Goal: Find specific page/section: Find specific page/section

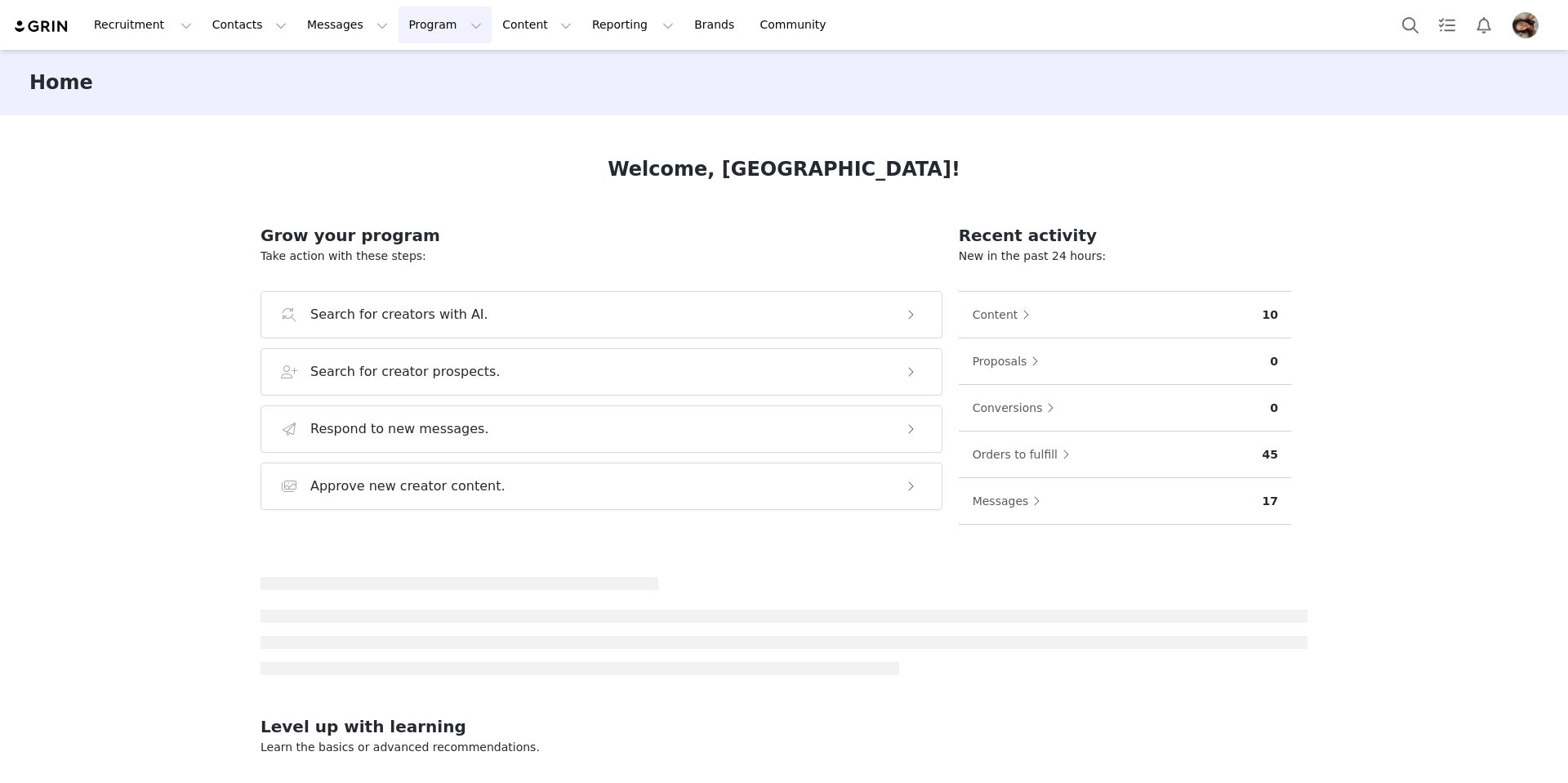
click at [439, 22] on button "Program Program" at bounding box center [445, 25] width 93 height 37
click at [430, 70] on p "Activations" at bounding box center [418, 72] width 63 height 17
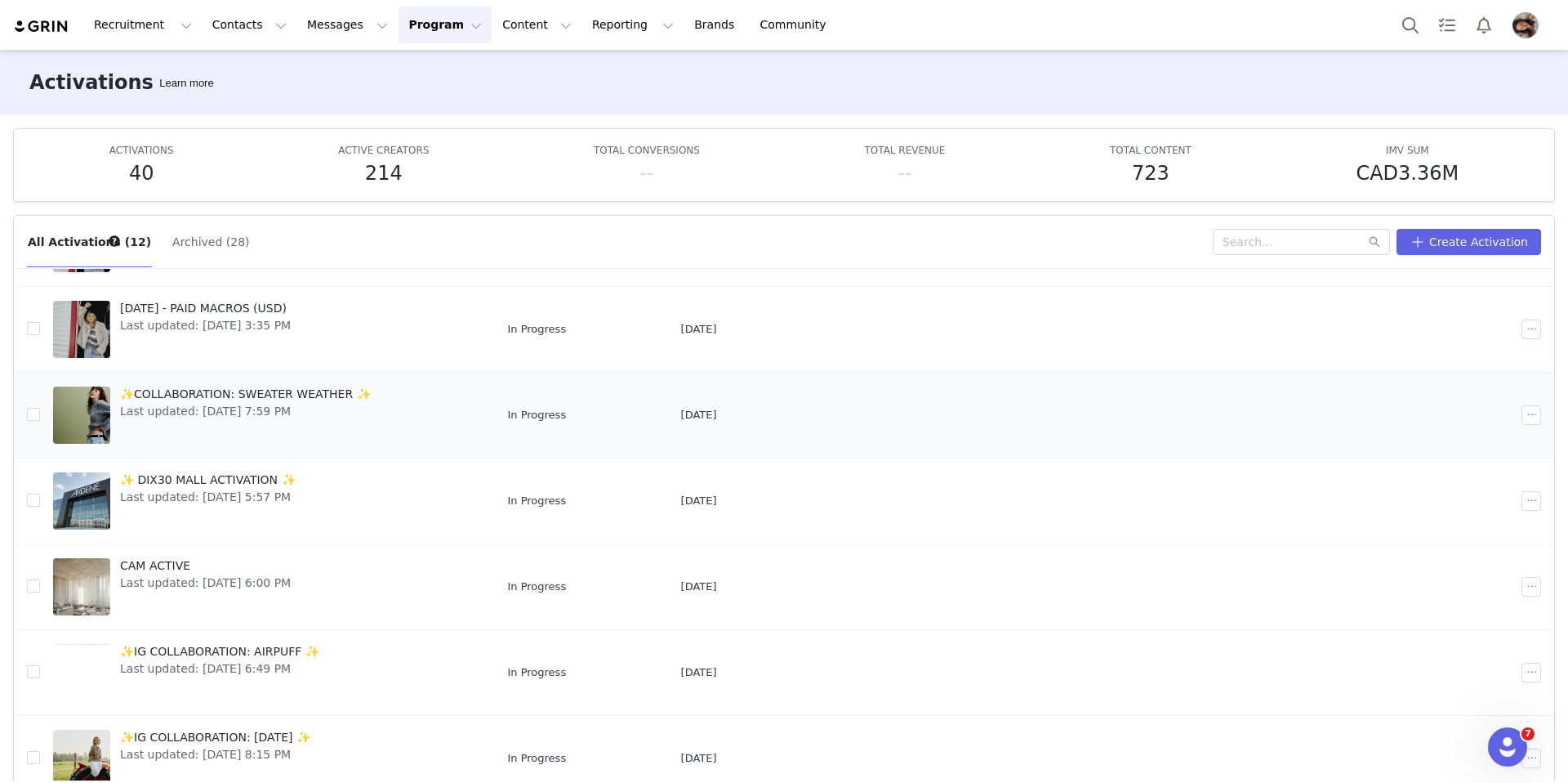
scroll to position [235, 0]
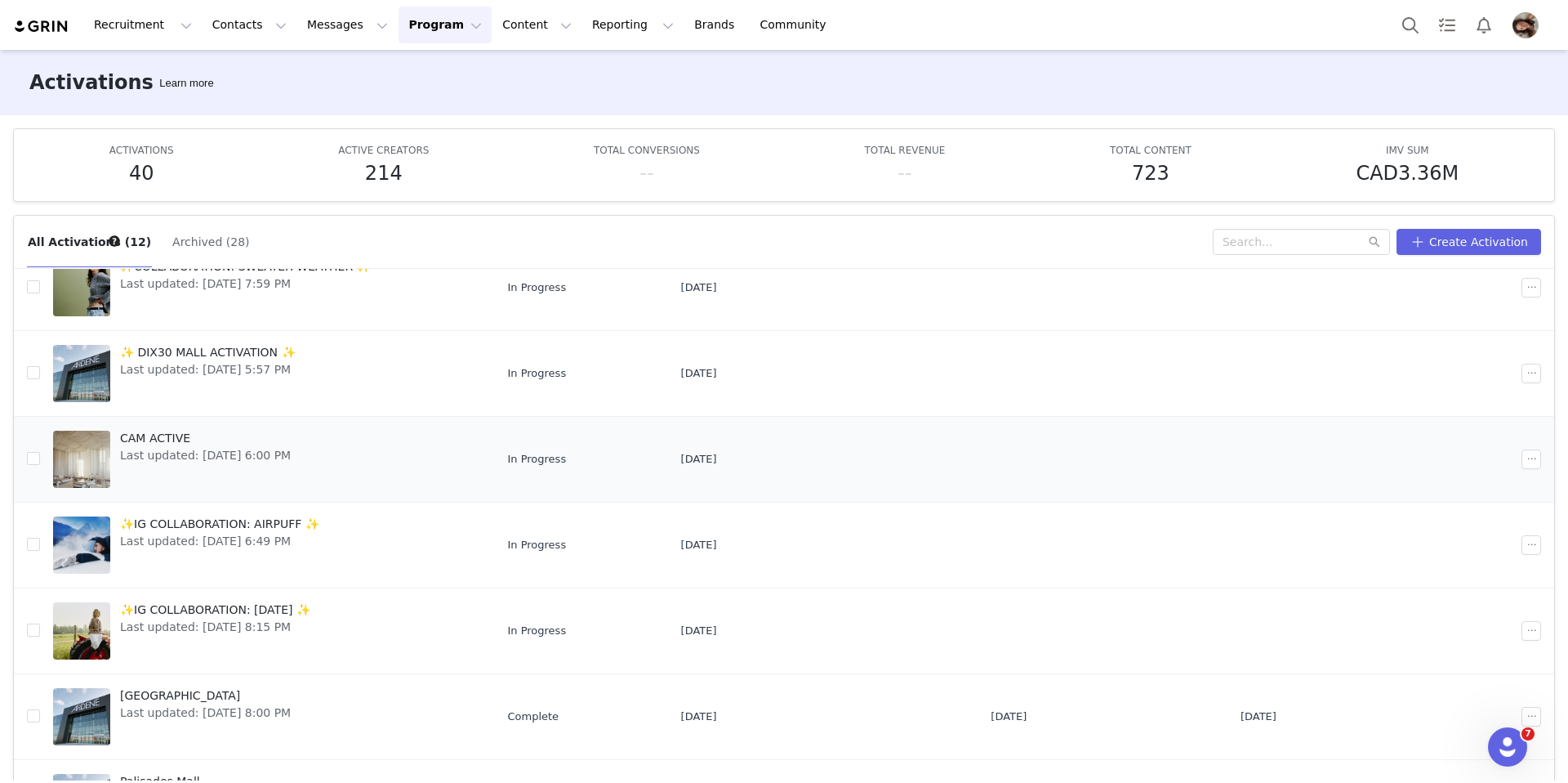
click at [261, 463] on div "CAM ACTIVE Last updated: [DATE] 6:00 PM" at bounding box center [204, 458] width 190 height 66
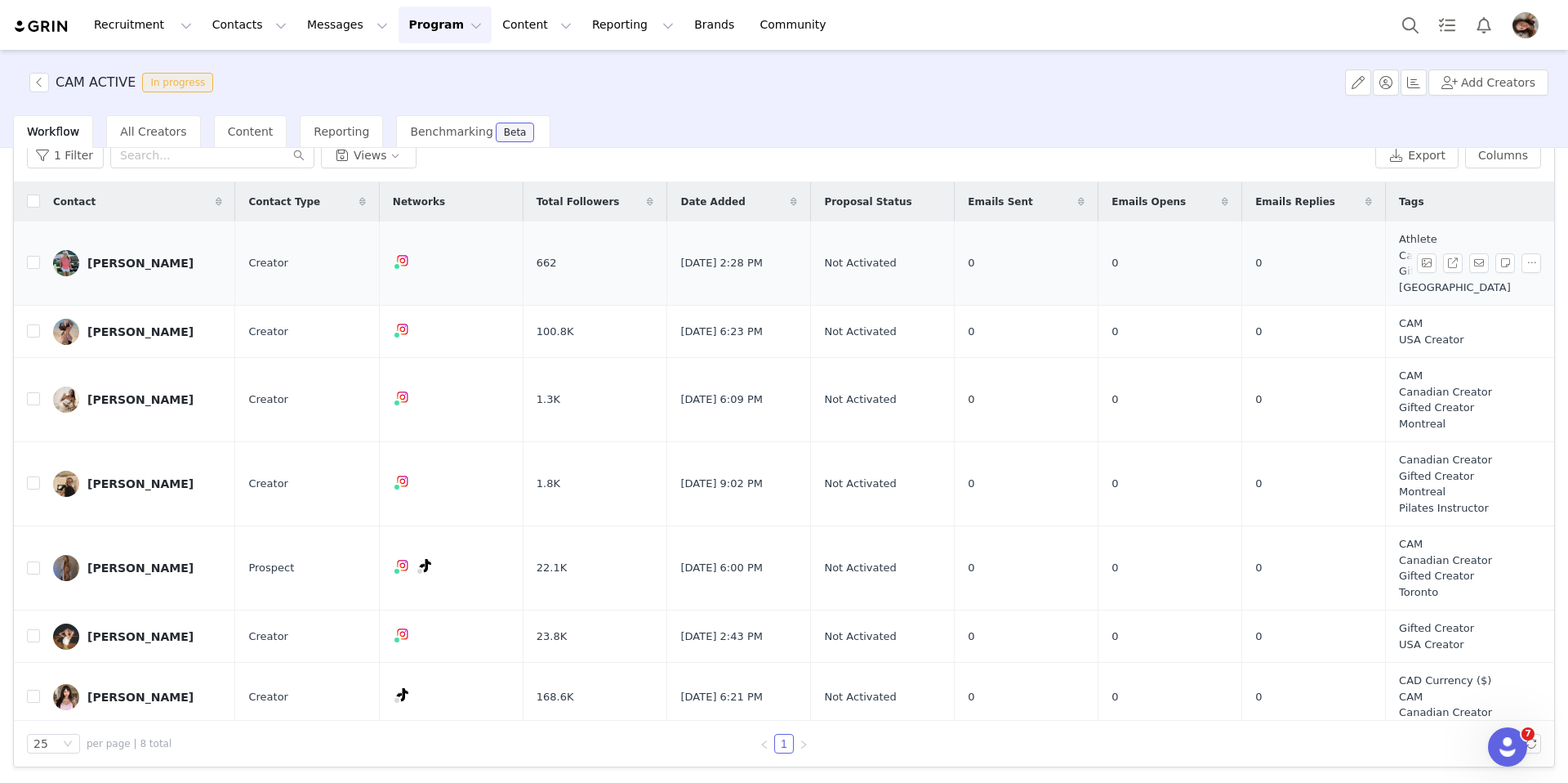
click at [109, 262] on div "[PERSON_NAME]" at bounding box center [141, 262] width 106 height 13
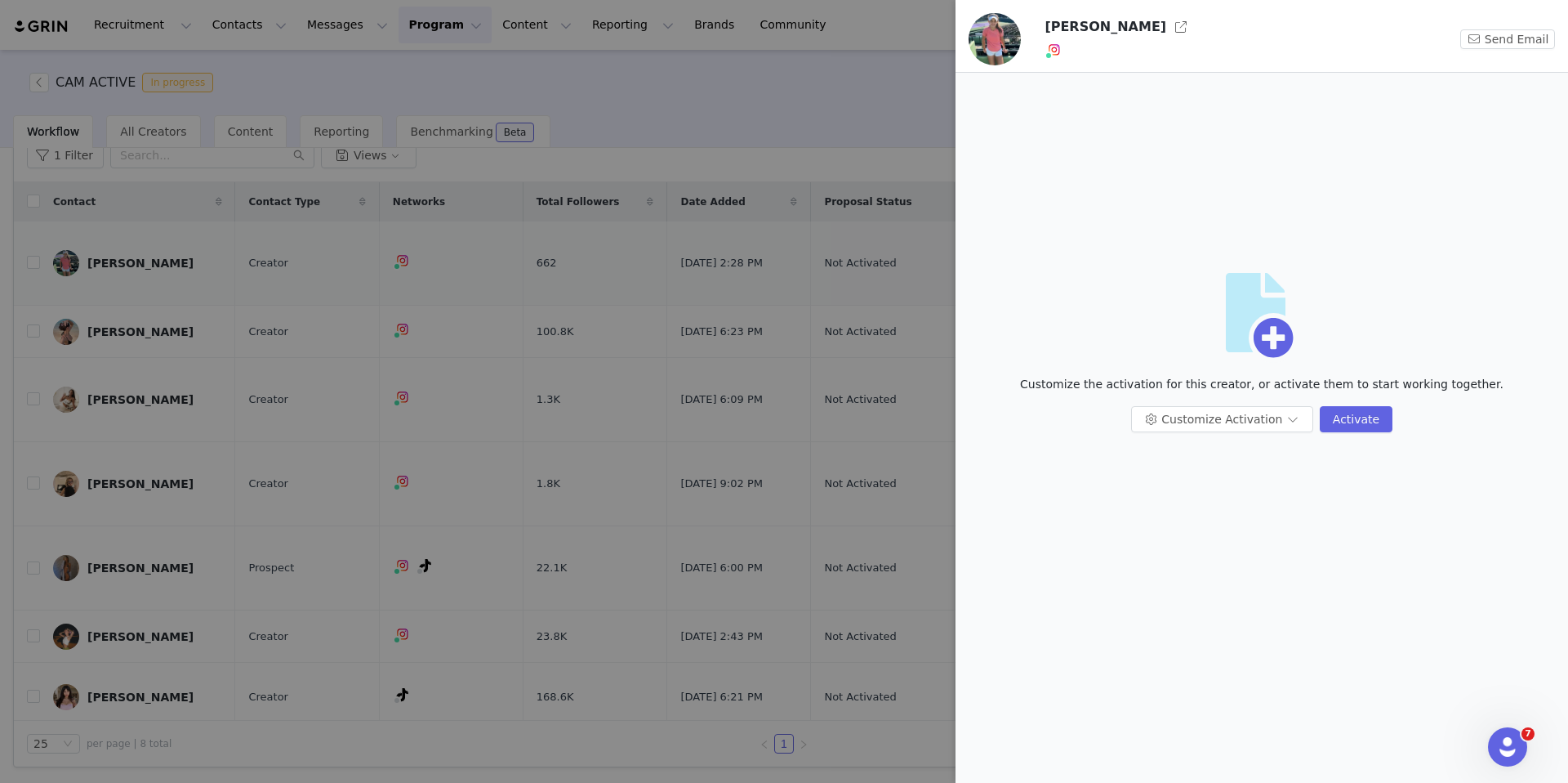
click at [146, 265] on div at bounding box center [784, 391] width 1568 height 783
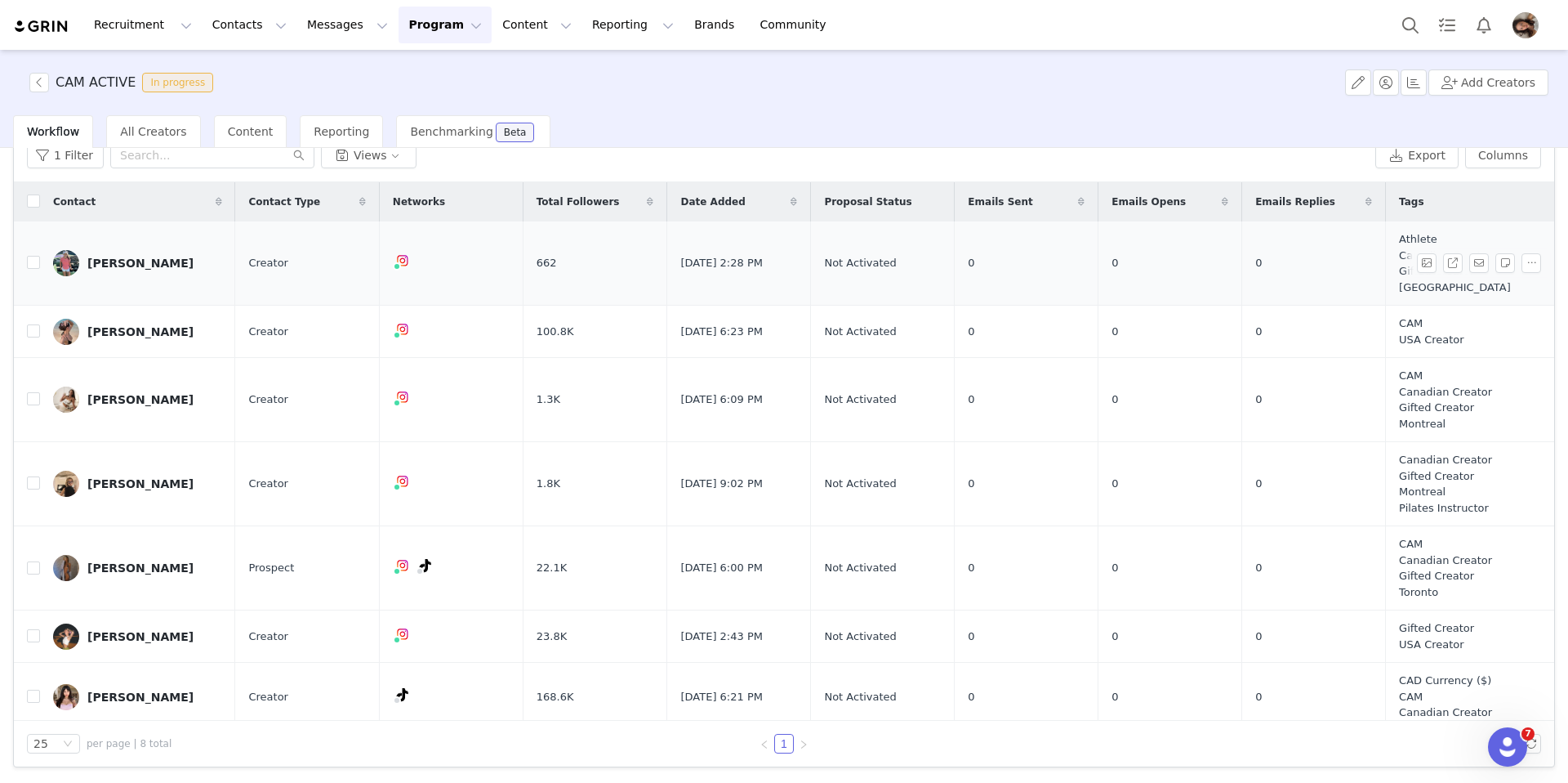
click at [162, 273] on link "[PERSON_NAME]" at bounding box center [137, 262] width 169 height 26
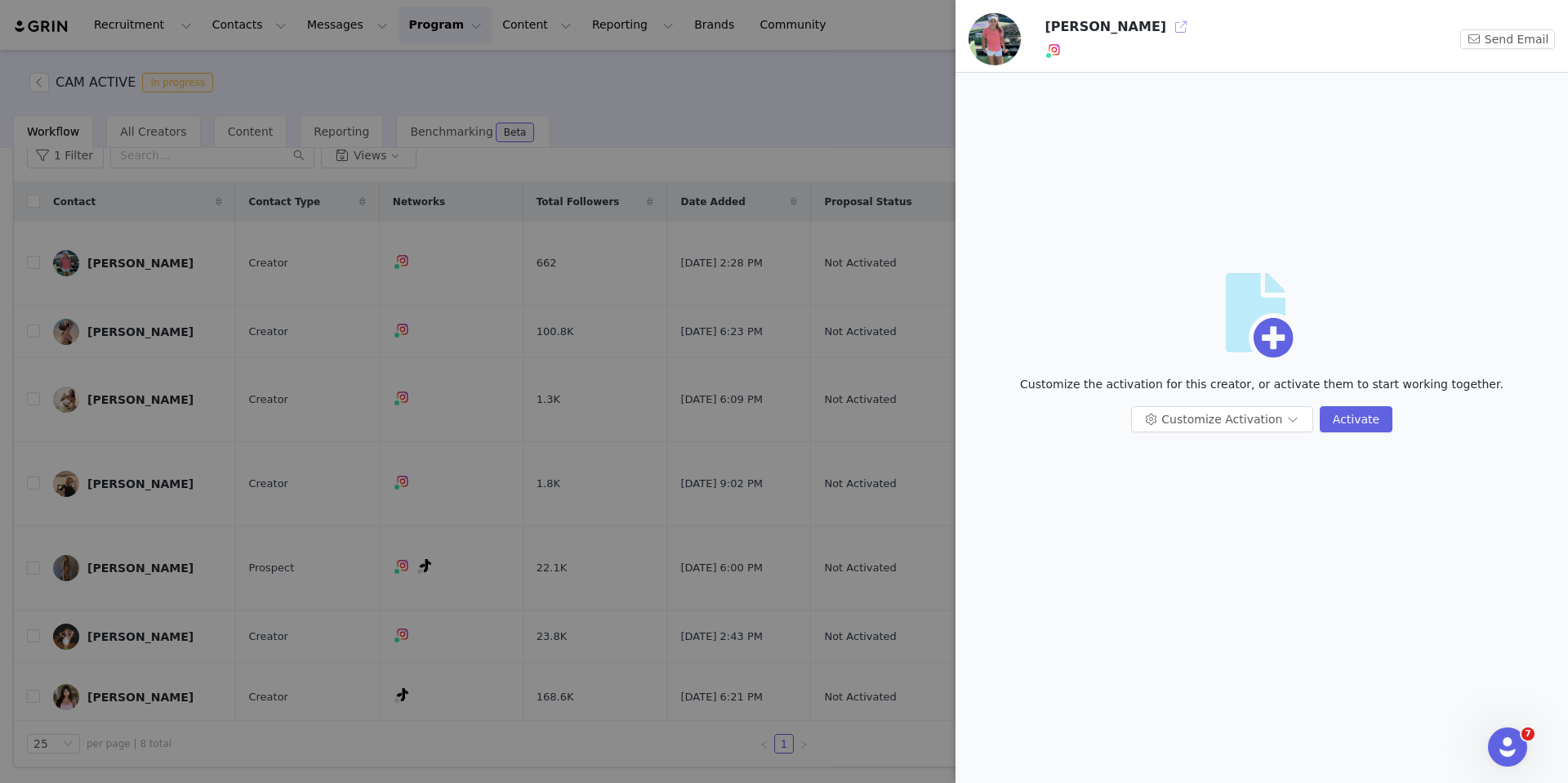
click at [1187, 30] on button "button" at bounding box center [1180, 26] width 26 height 26
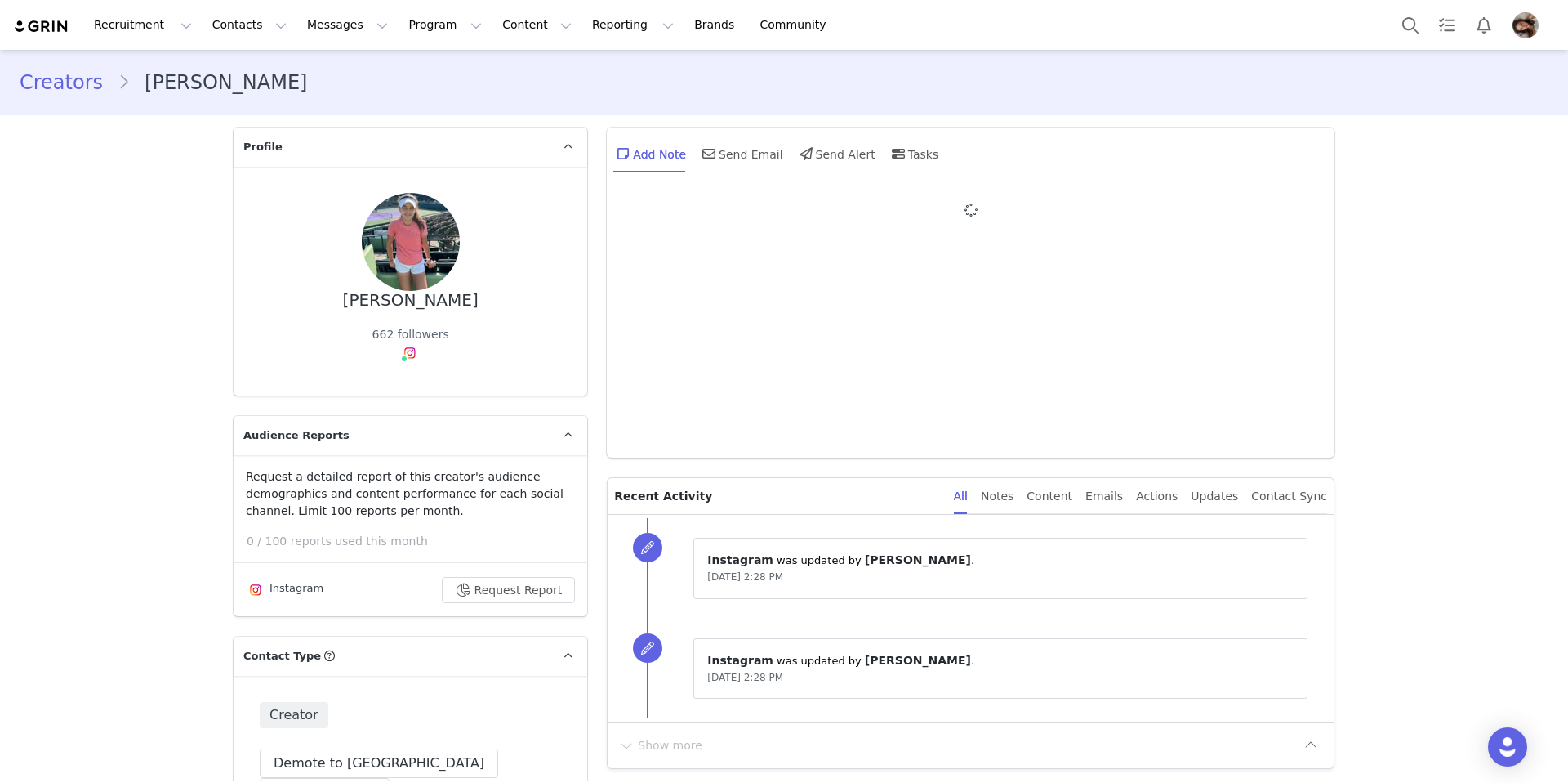
type input "+1 ([GEOGRAPHIC_DATA])"
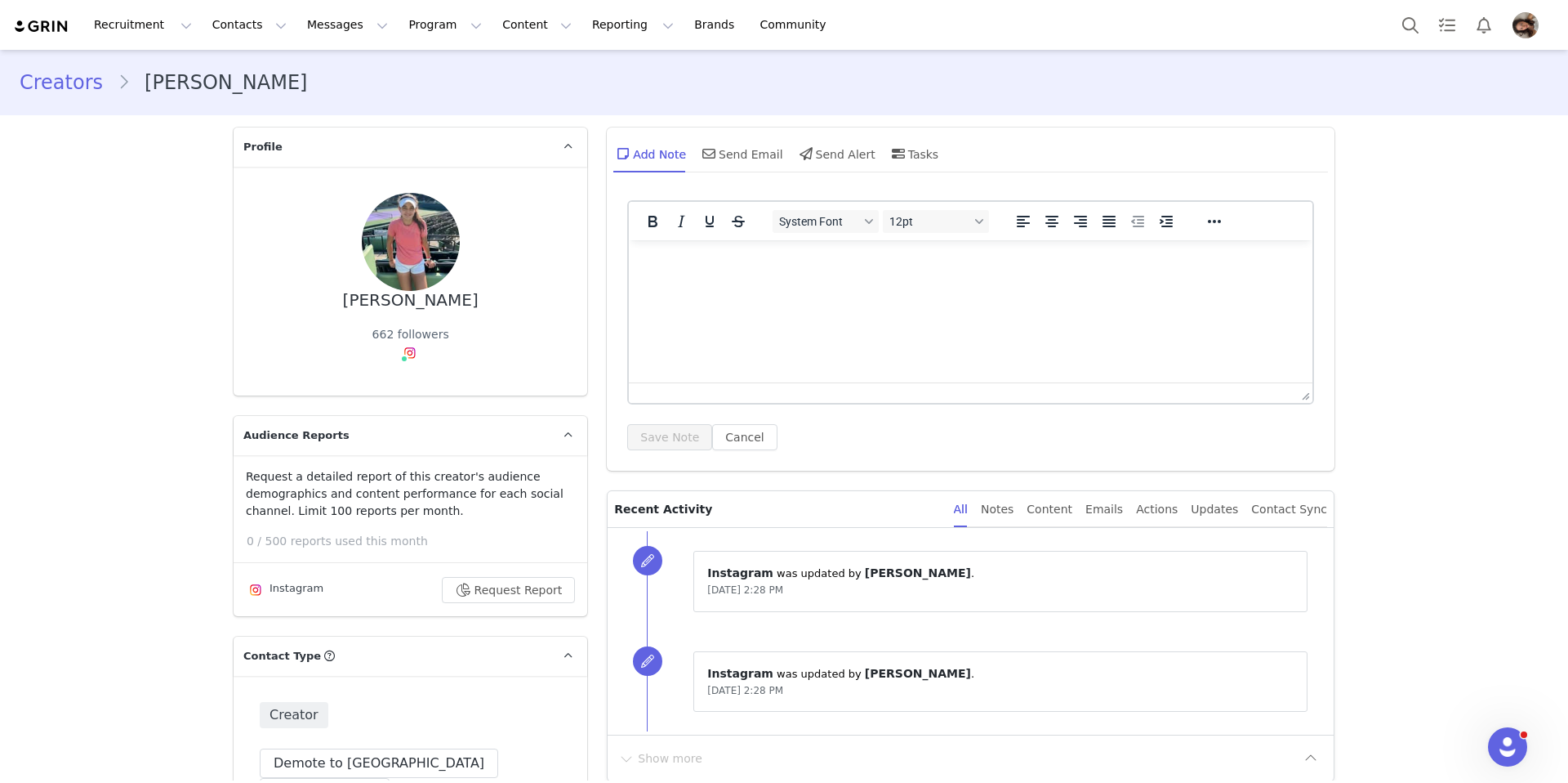
drag, startPoint x: 506, startPoint y: 306, endPoint x: 248, endPoint y: 304, distance: 258.0
click at [248, 304] on div "[PERSON_NAME] 662 followers" at bounding box center [410, 281] width 353 height 228
copy div "[PERSON_NAME]"
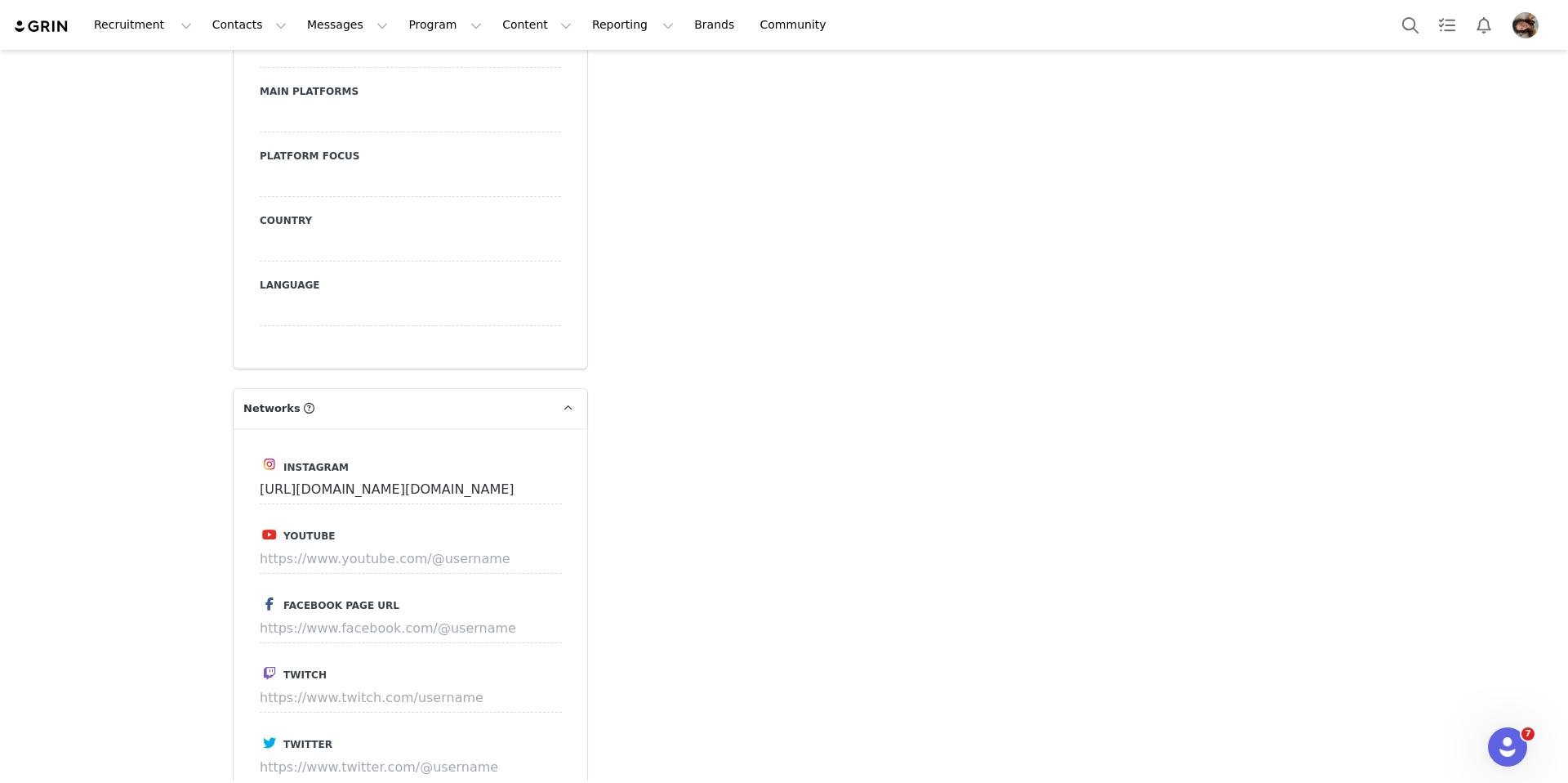
scroll to position [2190, 0]
click at [482, 475] on input "[URL][DOMAIN_NAME][DOMAIN_NAME]" at bounding box center [411, 490] width 302 height 30
click at [482, 475] on input "https://www.instagram.com/elisabeth.djab" at bounding box center [411, 490] width 302 height 30
